Goal: Find specific page/section: Find specific page/section

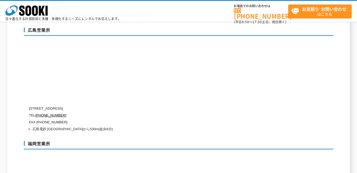
scroll to position [2448, 0]
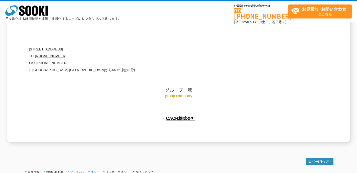
click at [90, 171] on link "プライバシーポリシー" at bounding box center [84, 172] width 29 height 3
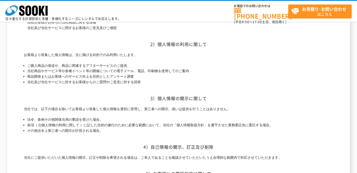
scroll to position [286, 0]
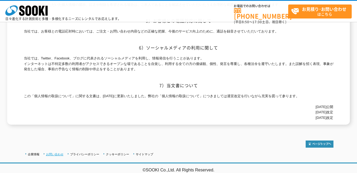
click at [52, 154] on link "お問い合わせ" at bounding box center [54, 154] width 17 height 3
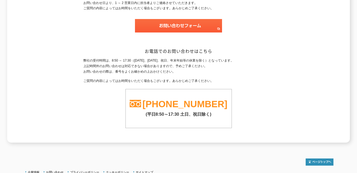
scroll to position [121, 0]
